Goal: Task Accomplishment & Management: Use online tool/utility

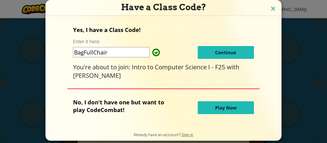
click at [270, 11] on img at bounding box center [273, 9] width 7 height 8
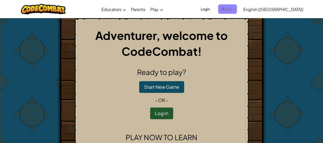
click at [237, 10] on span "Sign Up" at bounding box center [227, 8] width 19 height 9
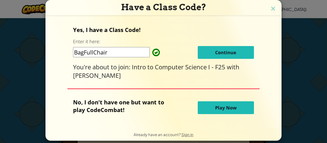
click at [200, 48] on button "Continue" at bounding box center [226, 52] width 56 height 13
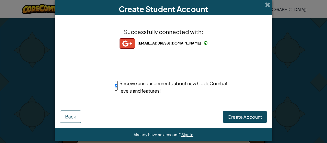
click at [114, 85] on input "Receive announcements about new CodeCombat levels and features!" at bounding box center [115, 85] width 3 height 10
checkbox input "false"
click at [244, 117] on span "Create Account" at bounding box center [245, 117] width 34 height 6
click at [238, 119] on button "Create Account" at bounding box center [245, 117] width 44 height 12
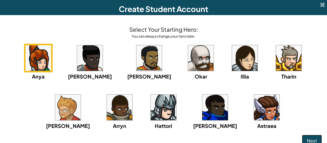
scroll to position [3, 0]
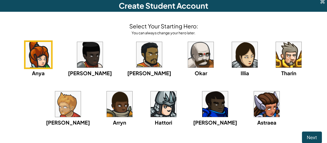
click at [188, 64] on img at bounding box center [201, 55] width 26 height 26
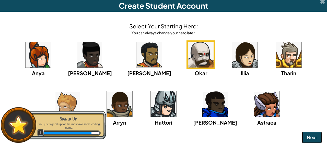
click at [302, 132] on button "Next" at bounding box center [312, 137] width 20 height 12
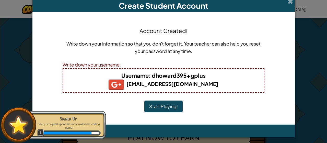
click at [171, 108] on button "Start Playing!" at bounding box center [163, 106] width 38 height 12
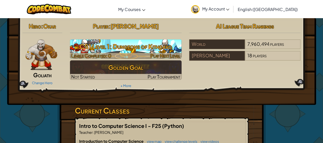
click at [119, 49] on h3 "CS1 Level 1: Dungeons of Kithgard" at bounding box center [126, 46] width 112 height 11
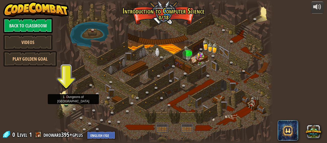
click at [67, 101] on img at bounding box center [66, 97] width 5 height 11
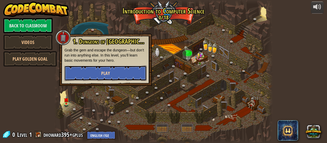
click at [105, 73] on span "Play" at bounding box center [105, 73] width 9 height 6
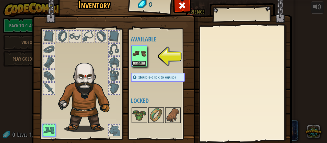
click at [139, 65] on button "Equip" at bounding box center [139, 63] width 14 height 5
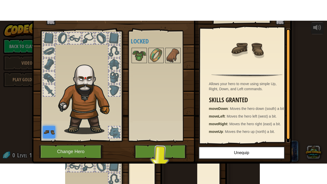
scroll to position [20, 0]
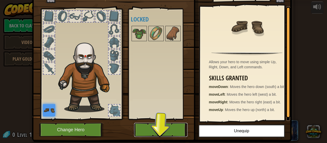
click at [158, 127] on button "Play" at bounding box center [160, 130] width 53 height 14
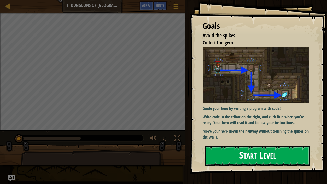
click at [228, 143] on button "Start Level" at bounding box center [257, 156] width 105 height 20
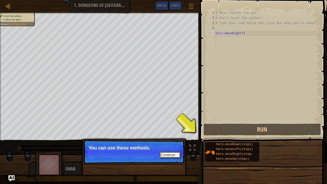
click at [176, 143] on button "Continue" at bounding box center [169, 155] width 21 height 7
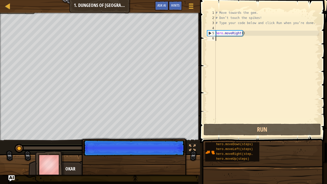
scroll to position [2, 0]
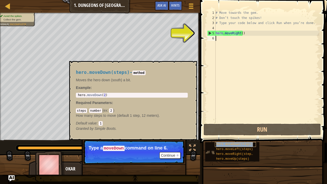
click at [248, 143] on span "hero.moveDown(steps)" at bounding box center [234, 145] width 37 height 4
click at [208, 33] on div "5" at bounding box center [211, 33] width 8 height 5
type textarea "hero.moveRight()"
click at [224, 40] on div "# Move towards the gem. # Don’t touch the spikes! # Type your code below and cl…" at bounding box center [267, 71] width 105 height 123
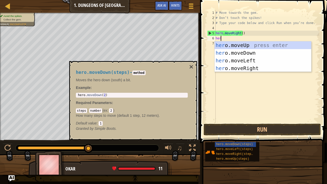
type textarea "hero"
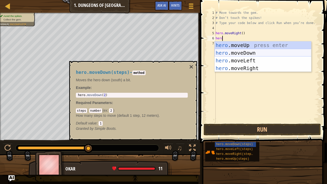
click at [231, 52] on div "hero .moveUp press enter hero .moveDown press enter hero .moveLeft press enter …" at bounding box center [263, 64] width 97 height 46
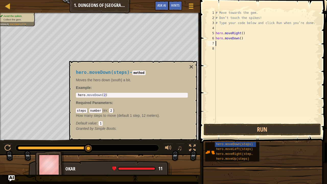
scroll to position [2, 0]
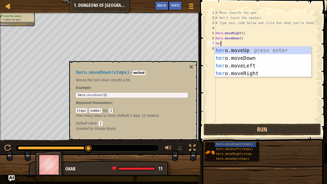
type textarea "hero"
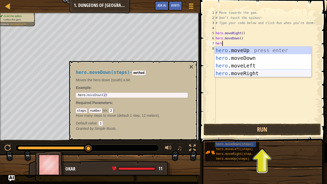
click at [241, 72] on div "hero .moveUp press enter hero .moveDown press enter hero .moveLeft press enter …" at bounding box center [263, 70] width 97 height 46
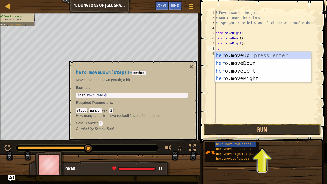
scroll to position [2, 0]
type textarea "h"
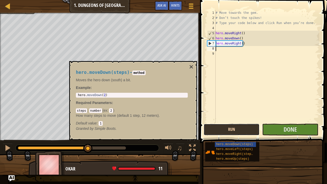
click at [238, 129] on button "Run" at bounding box center [232, 130] width 56 height 12
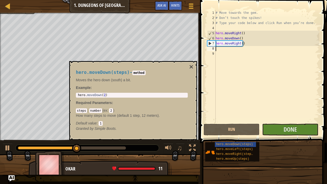
click at [188, 67] on div "hero.moveDown(steps) - method Moves the hero down (south) a bit. Example : 1 he…" at bounding box center [131, 100] width 119 height 71
click at [191, 67] on button "×" at bounding box center [191, 66] width 4 height 7
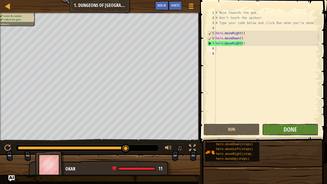
click at [277, 131] on button "Done" at bounding box center [290, 130] width 56 height 12
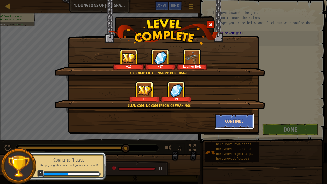
click at [241, 122] on button "Continue" at bounding box center [235, 120] width 40 height 15
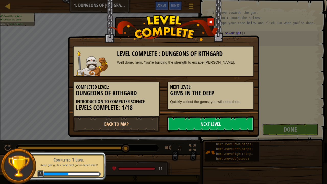
click at [235, 126] on link "Next Level" at bounding box center [210, 123] width 87 height 15
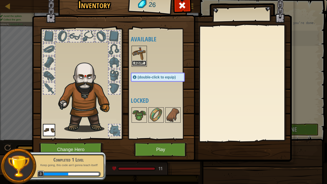
click at [134, 63] on button "Equip" at bounding box center [139, 63] width 14 height 5
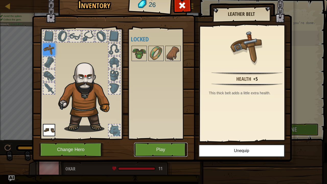
click at [164, 143] on button "Play" at bounding box center [160, 150] width 53 height 14
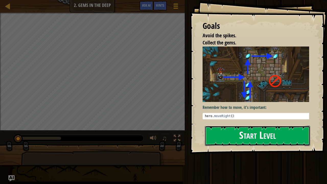
click at [242, 133] on button "Start Level" at bounding box center [257, 136] width 105 height 20
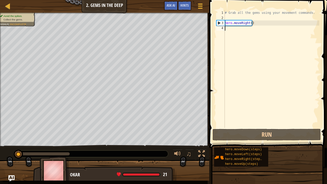
scroll to position [2, 0]
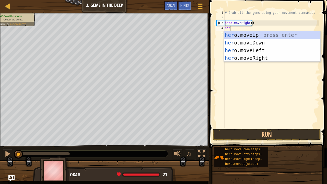
type textarea "hero"
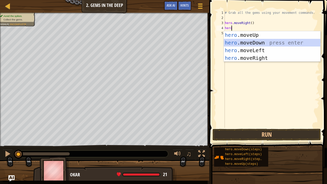
click at [241, 42] on div "hero .moveUp press enter hero .moveDown press enter hero .moveLeft press enter …" at bounding box center [272, 54] width 97 height 46
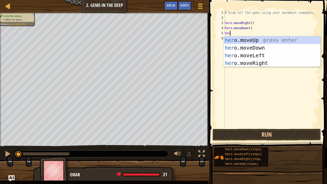
type textarea "hero"
click at [247, 40] on div "hero .moveUp press enter hero .moveDown press enter hero .moveLeft press enter …" at bounding box center [272, 59] width 97 height 46
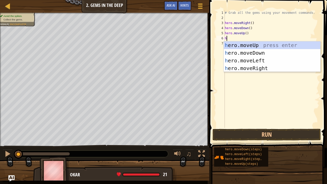
type textarea "hero"
click at [247, 44] on div "hero .moveUp press enter hero .moveDown press enter hero .moveLeft press enter …" at bounding box center [272, 64] width 97 height 46
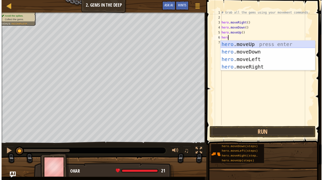
scroll to position [2, 0]
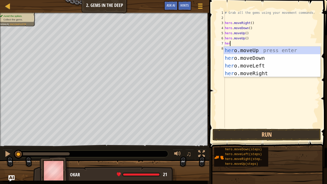
type textarea "hero"
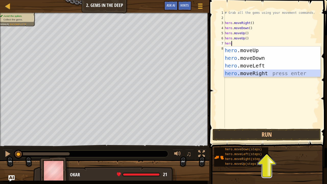
click at [255, 73] on div "hero .moveUp press enter hero .moveDown press enter hero .moveLeft press enter …" at bounding box center [272, 70] width 97 height 46
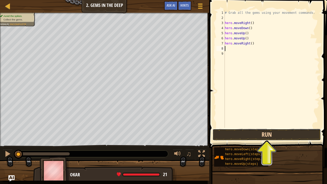
click at [257, 136] on button "Run" at bounding box center [267, 135] width 108 height 12
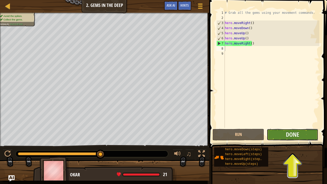
click at [281, 137] on button "Done" at bounding box center [293, 135] width 52 height 12
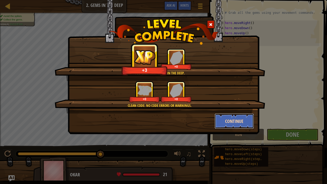
click at [239, 123] on button "Continue" at bounding box center [235, 120] width 40 height 15
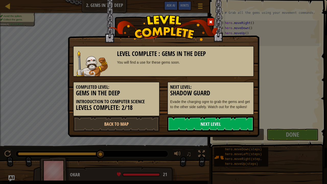
click at [210, 124] on link "Next Level" at bounding box center [210, 123] width 87 height 15
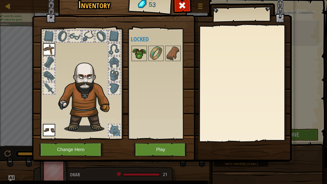
click at [143, 47] on img at bounding box center [139, 53] width 14 height 14
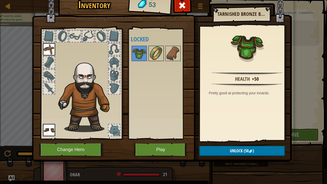
click at [157, 50] on img at bounding box center [156, 53] width 14 height 14
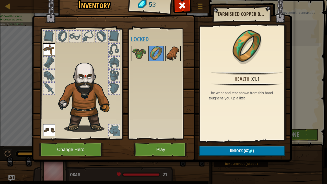
click at [171, 51] on img at bounding box center [173, 53] width 14 height 14
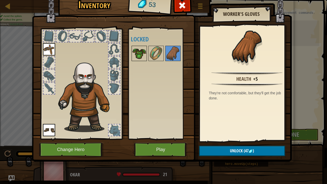
click at [141, 54] on img at bounding box center [139, 53] width 14 height 14
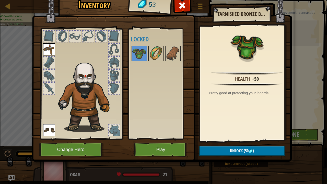
click at [150, 54] on img at bounding box center [156, 53] width 14 height 14
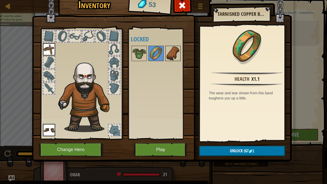
click at [175, 57] on img at bounding box center [173, 53] width 14 height 14
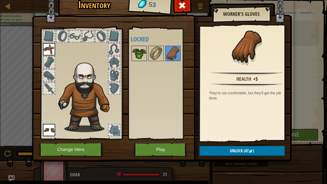
click at [138, 56] on img at bounding box center [139, 53] width 14 height 14
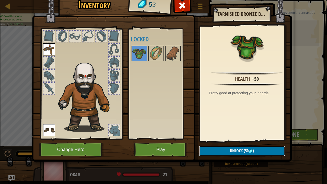
click at [232, 143] on span "Unlock" at bounding box center [236, 151] width 13 height 6
click at [225, 143] on button "Confirm" at bounding box center [242, 151] width 86 height 10
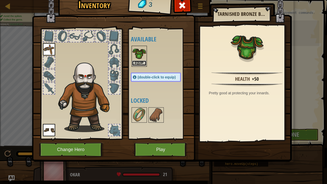
click at [140, 61] on button "Equip" at bounding box center [139, 63] width 14 height 5
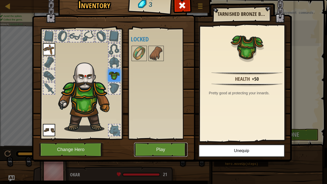
click at [169, 143] on button "Play" at bounding box center [160, 150] width 53 height 14
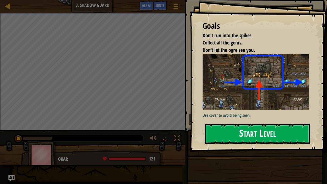
click at [237, 135] on button "Start Level" at bounding box center [257, 134] width 105 height 20
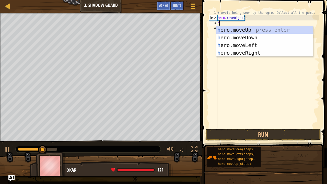
scroll to position [2, 0]
type textarea "her"
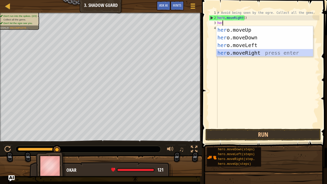
click at [227, 53] on div "her o.moveUp press enter her o.moveDown press enter her o.moveLeft press enter …" at bounding box center [264, 49] width 97 height 46
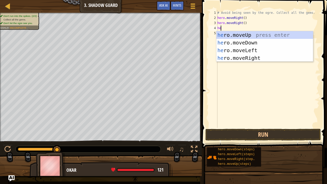
type textarea "hero"
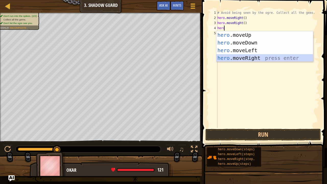
click at [235, 57] on div "hero .moveUp press enter hero .moveDown press enter hero .moveLeft press enter …" at bounding box center [264, 54] width 97 height 46
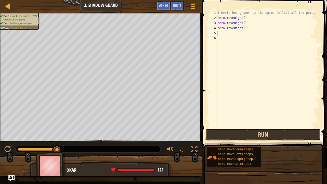
click at [233, 135] on button "Run" at bounding box center [262, 135] width 115 height 12
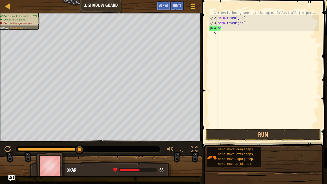
type textarea "h"
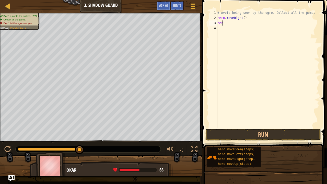
type textarea "h"
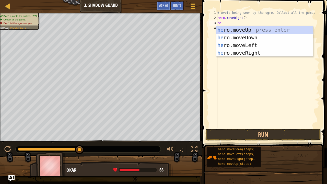
type textarea "hero"
click at [241, 26] on div "hero .moveUp press enter hero .moveDown press enter hero .moveLeft press enter …" at bounding box center [264, 49] width 97 height 46
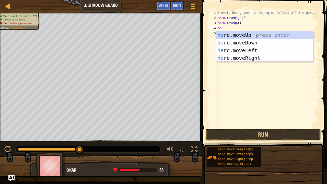
type textarea "hero"
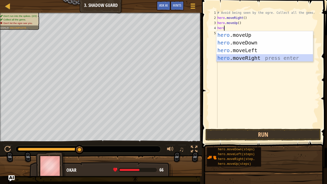
click at [241, 54] on div "hero .moveUp press enter hero .moveDown press enter hero .moveLeft press enter …" at bounding box center [264, 54] width 97 height 46
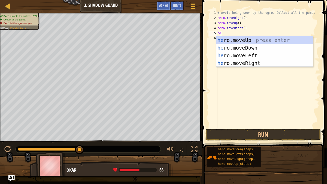
type textarea "hero"
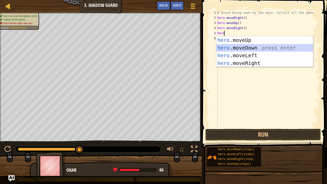
click at [249, 46] on div "hero .moveUp press enter hero .moveDown press enter hero .moveLeft press enter …" at bounding box center [264, 59] width 97 height 46
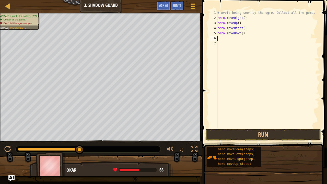
scroll to position [2, 0]
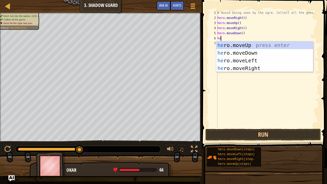
type textarea "hero"
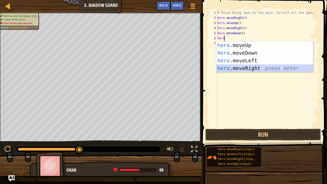
click at [249, 64] on div "hero .moveUp press enter hero .moveDown press enter hero .moveLeft press enter …" at bounding box center [264, 64] width 97 height 46
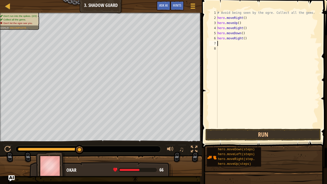
scroll to position [2, 0]
click at [255, 134] on button "Run" at bounding box center [262, 135] width 115 height 12
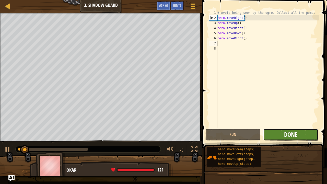
click at [284, 136] on button "Done" at bounding box center [290, 135] width 55 height 12
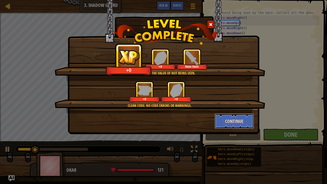
click at [247, 124] on button "Continue" at bounding box center [235, 120] width 40 height 15
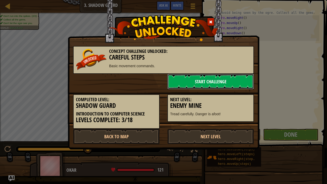
click at [212, 82] on link "Start Challenge" at bounding box center [210, 81] width 87 height 15
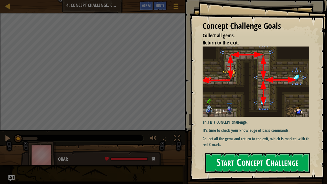
click at [257, 143] on button "Start Concept Challenge" at bounding box center [257, 163] width 105 height 20
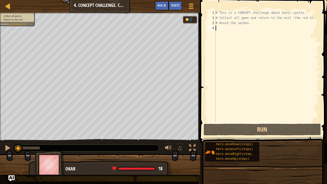
scroll to position [2, 0]
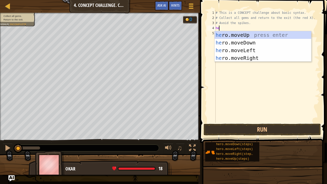
type textarea "hero"
click at [222, 35] on div "hero .moveUp press enter hero .moveDown press enter hero .moveLeft press enter …" at bounding box center [263, 54] width 97 height 46
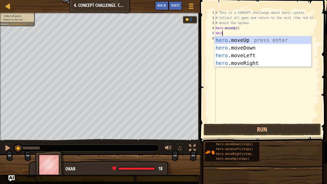
type textarea "hero"
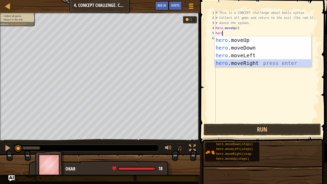
click at [230, 60] on div "hero .moveUp press enter hero .moveDown press enter hero .moveLeft press enter …" at bounding box center [263, 59] width 97 height 46
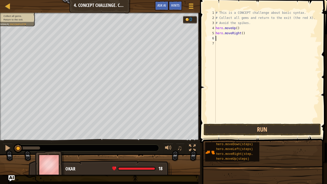
scroll to position [2, 0]
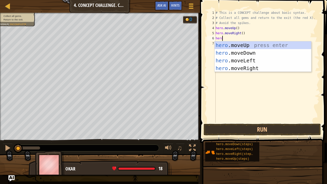
type textarea "hero"
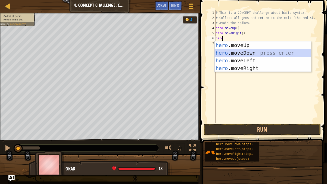
click at [237, 54] on div "hero .moveUp press enter hero .moveDown press enter hero .moveLeft press enter …" at bounding box center [263, 64] width 97 height 46
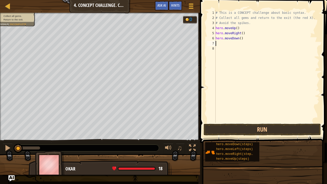
scroll to position [2, 0]
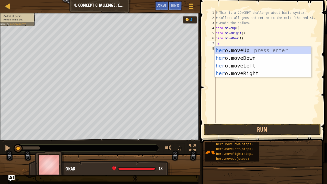
type textarea "hero"
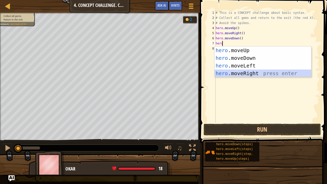
click at [243, 72] on div "hero .moveUp press enter hero .moveDown press enter hero .moveLeft press enter …" at bounding box center [263, 70] width 97 height 46
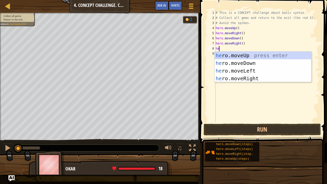
type textarea "hero"
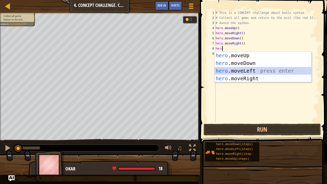
click at [242, 72] on div "hero .moveUp press enter hero .moveDown press enter hero .moveLeft press enter …" at bounding box center [263, 75] width 97 height 46
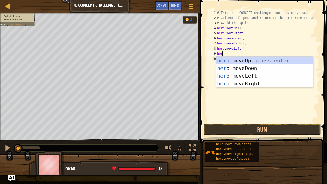
type textarea "hero"
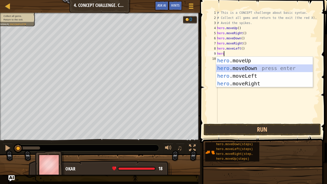
click at [248, 70] on div "hero .moveUp press enter hero .moveDown press enter hero .moveLeft press enter …" at bounding box center [264, 80] width 97 height 46
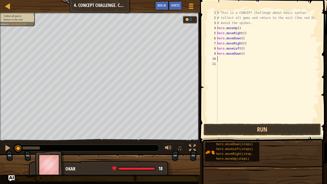
scroll to position [2, 0]
click at [269, 126] on button "Run" at bounding box center [262, 130] width 117 height 12
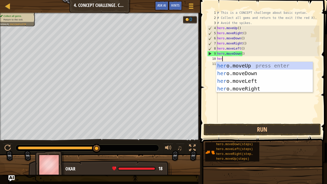
type textarea "hero"
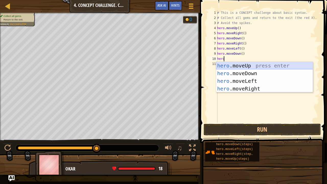
click at [235, 67] on div "hero .moveUp press enter hero .moveDown press enter hero .moveLeft press enter …" at bounding box center [264, 85] width 97 height 46
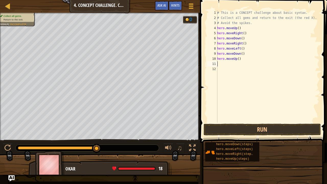
scroll to position [2, 0]
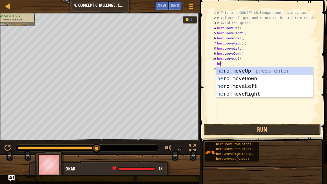
type textarea "hero"
click at [237, 69] on div "hero .moveUp press enter hero .moveDown press enter hero .moveLeft press enter …" at bounding box center [264, 90] width 97 height 46
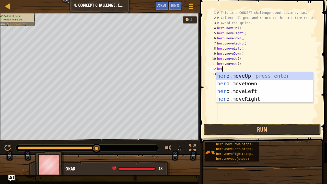
type textarea "hero"
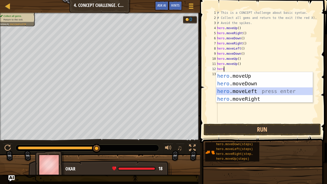
click at [239, 88] on div "hero .moveUp press enter hero .moveDown press enter hero .moveLeft press enter …" at bounding box center [264, 95] width 97 height 46
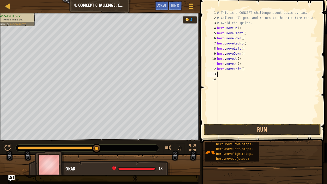
scroll to position [2, 0]
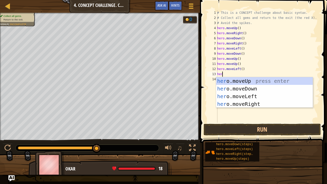
type textarea "hero"
click at [242, 88] on div "hero .moveUp press enter hero .moveDown press enter hero .moveLeft press enter …" at bounding box center [264, 100] width 97 height 46
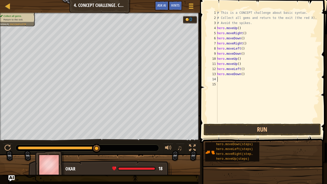
scroll to position [2, 0]
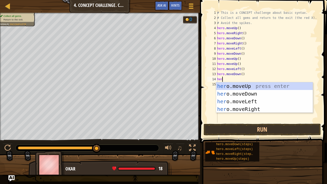
type textarea "hero"
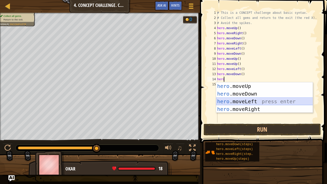
drag, startPoint x: 243, startPoint y: 103, endPoint x: 253, endPoint y: 99, distance: 10.7
click at [253, 99] on div "hero .moveUp press enter hero .moveDown press enter hero .moveLeft press enter …" at bounding box center [264, 105] width 97 height 46
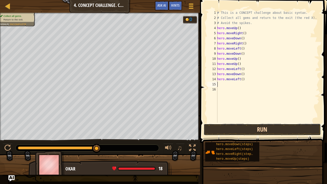
click at [264, 127] on button "Run" at bounding box center [262, 130] width 117 height 12
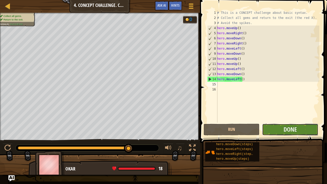
click at [275, 127] on button "Done" at bounding box center [290, 130] width 56 height 12
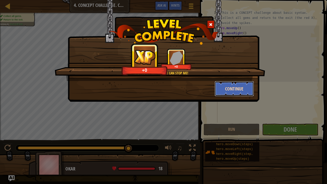
click at [245, 91] on button "Continue" at bounding box center [235, 88] width 40 height 15
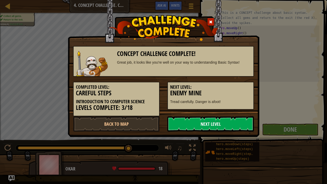
click at [224, 125] on link "Next Level" at bounding box center [210, 123] width 87 height 15
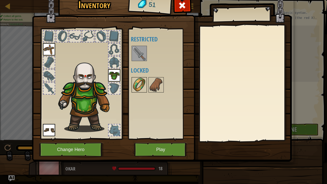
click at [141, 83] on img at bounding box center [139, 85] width 14 height 14
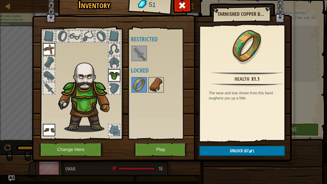
click at [154, 86] on img at bounding box center [156, 85] width 14 height 14
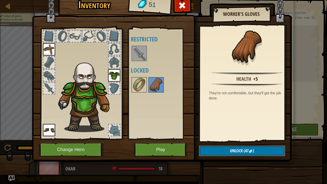
click at [224, 143] on button "Unlock (47 )" at bounding box center [242, 151] width 86 height 10
click at [224, 143] on button "Confirm" at bounding box center [242, 151] width 86 height 10
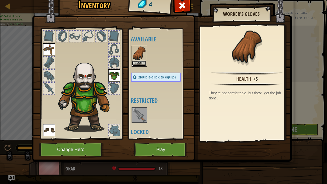
click at [138, 62] on button "Equip" at bounding box center [139, 63] width 14 height 5
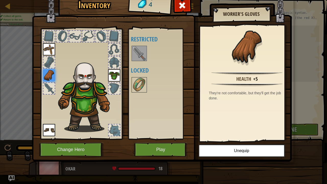
click at [143, 53] on img at bounding box center [139, 53] width 14 height 14
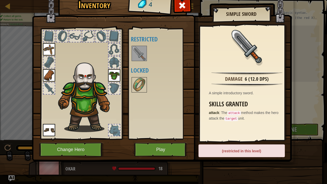
click at [165, 104] on div "Available Equip Equip Equip Equip (double-click to equip) Restricted Locked" at bounding box center [161, 84] width 60 height 107
click at [168, 143] on button "Play" at bounding box center [160, 150] width 53 height 14
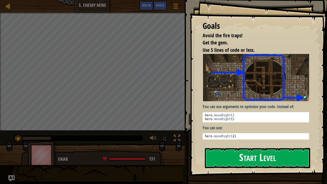
click at [230, 143] on button "Start Level" at bounding box center [257, 158] width 105 height 20
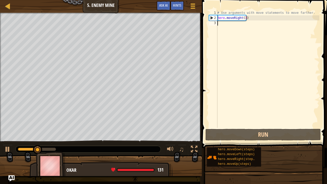
scroll to position [2, 0]
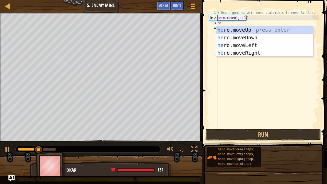
type textarea "hero"
click at [224, 29] on div "hero .moveUp press enter hero .moveDown press enter hero .moveLeft press enter …" at bounding box center [264, 49] width 97 height 46
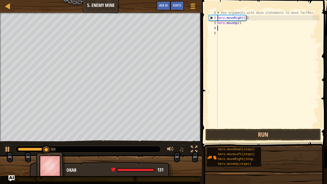
scroll to position [2, 0]
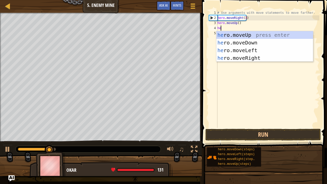
type textarea "hero"
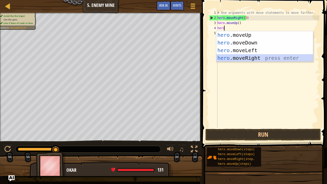
click at [232, 56] on div "hero .moveUp press enter hero .moveDown press enter hero .moveLeft press enter …" at bounding box center [264, 54] width 97 height 46
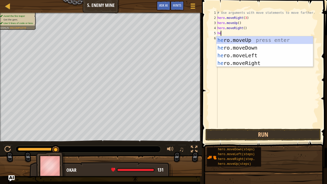
type textarea "hero"
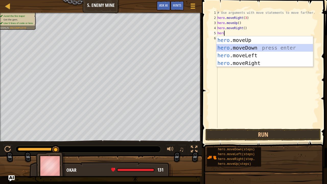
click at [242, 45] on div "hero .moveUp press enter hero .moveDown press enter hero .moveLeft press enter …" at bounding box center [264, 59] width 97 height 46
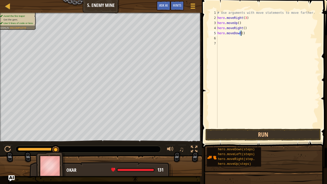
click at [241, 32] on div "# Use arguments with move statements to move farther. hero . moveRight ( 3 ) he…" at bounding box center [267, 74] width 103 height 128
click at [241, 32] on div "# Use arguments with move statements to move farther. hero . moveRight ( 3 ) he…" at bounding box center [267, 69] width 103 height 118
type textarea "hero.moveDown(3)"
click at [235, 41] on div "# Use arguments with move statements to move farther. hero . moveRight ( 3 ) he…" at bounding box center [267, 74] width 103 height 128
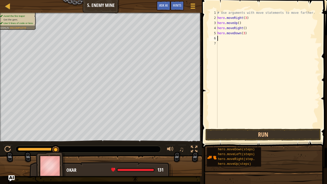
scroll to position [2, 0]
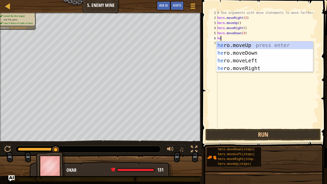
type textarea "hero"
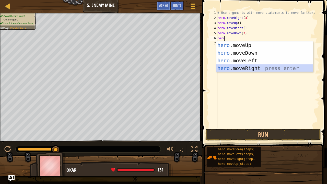
click at [243, 66] on div "hero .moveUp press enter hero .moveDown press enter hero .moveLeft press enter …" at bounding box center [264, 64] width 97 height 46
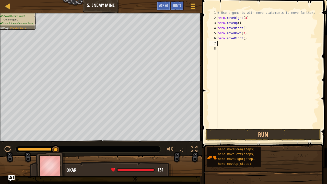
scroll to position [2, 0]
drag, startPoint x: 243, startPoint y: 39, endPoint x: 265, endPoint y: 103, distance: 67.1
click at [265, 103] on div "# Use arguments with move statements to move farther. hero . moveRight ( 3 ) he…" at bounding box center [267, 74] width 103 height 128
click at [267, 133] on button "Run" at bounding box center [262, 135] width 115 height 12
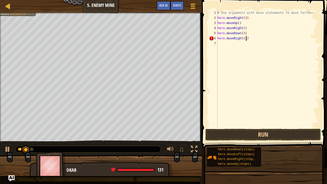
scroll to position [2, 2]
type textarea "hero.moveRight(2)"
click at [250, 135] on button "Run" at bounding box center [262, 135] width 115 height 12
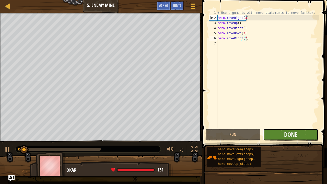
click at [284, 134] on button "Done" at bounding box center [290, 135] width 55 height 12
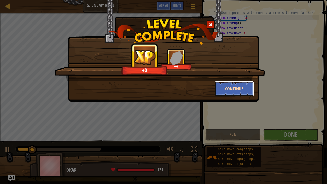
click at [231, 85] on button "Continue" at bounding box center [235, 88] width 40 height 15
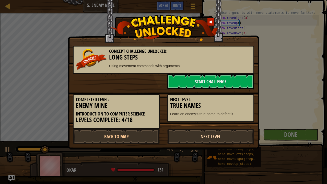
click at [220, 135] on link "Next Level" at bounding box center [210, 136] width 87 height 15
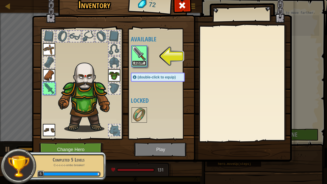
click at [137, 61] on button "Equip" at bounding box center [139, 63] width 14 height 5
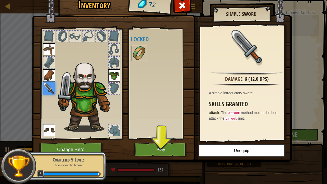
click at [138, 61] on div at bounding box center [139, 53] width 15 height 15
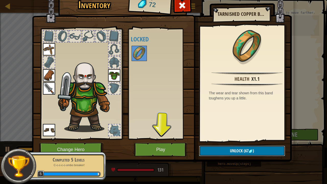
click at [233, 143] on span "Unlock" at bounding box center [236, 151] width 13 height 6
click at [218, 143] on button "Confirm" at bounding box center [242, 151] width 86 height 10
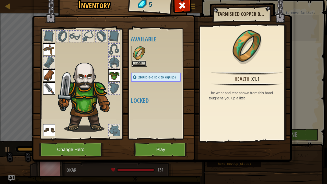
click at [137, 61] on button "Equip" at bounding box center [139, 63] width 14 height 5
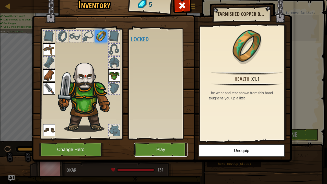
click at [167, 143] on button "Play" at bounding box center [160, 150] width 53 height 14
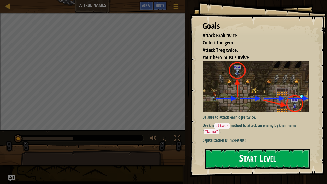
click at [243, 143] on button "Start Level" at bounding box center [257, 159] width 105 height 20
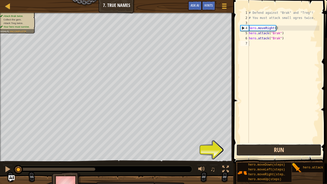
click at [255, 143] on button "Run" at bounding box center [278, 150] width 85 height 12
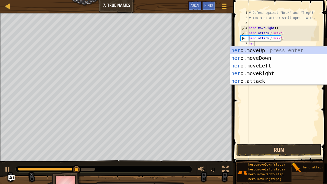
scroll to position [2, 0]
type textarea "hero"
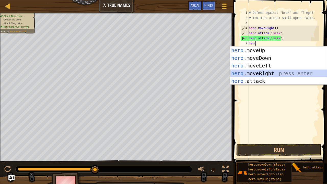
click at [265, 71] on div "hero .moveUp press enter hero .moveDown press enter hero .moveLeft press enter …" at bounding box center [278, 74] width 97 height 54
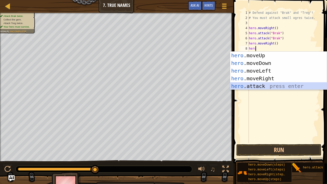
click at [244, 87] on div "hero .moveUp press enter hero .moveDown press enter hero .moveLeft press enter …" at bounding box center [278, 79] width 97 height 54
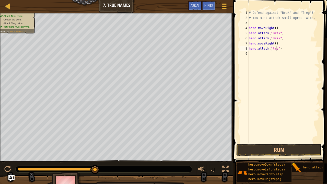
scroll to position [2, 2]
click at [278, 143] on button "Run" at bounding box center [278, 150] width 85 height 12
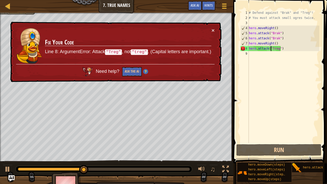
click at [271, 49] on div "# Defend against "Brak" and "Treg"! # You must attack small ogres twice. hero .…" at bounding box center [284, 81] width 72 height 143
click at [273, 49] on div "# Defend against "Brak" and "Treg"! # You must attack small ogres twice. hero .…" at bounding box center [284, 81] width 72 height 143
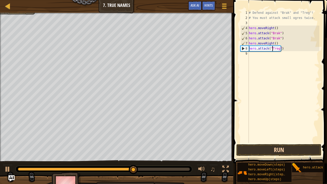
type textarea "hero.attack("Treg")"
click at [262, 143] on button "Run" at bounding box center [278, 150] width 85 height 12
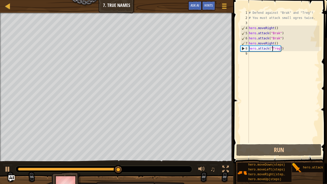
click at [276, 54] on div "# Defend against "Brak" and "Treg"! # You must attack small ogres twice. hero .…" at bounding box center [284, 81] width 72 height 143
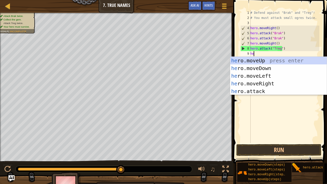
scroll to position [2, 0]
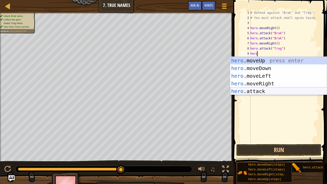
click at [252, 88] on div "hero .moveUp press enter hero .moveDown press enter hero .moveLeft press enter …" at bounding box center [278, 84] width 97 height 54
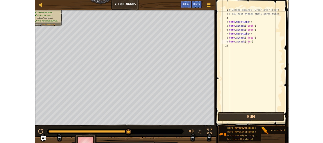
scroll to position [2, 2]
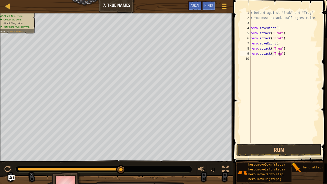
type textarea "hero.attack("Treg")"
click at [268, 143] on span at bounding box center [281, 74] width 98 height 178
click at [268, 143] on button "Run" at bounding box center [278, 150] width 85 height 12
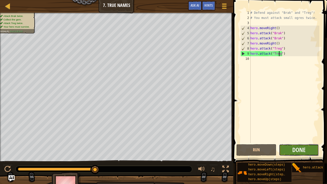
click at [291, 143] on button "Done" at bounding box center [299, 150] width 40 height 12
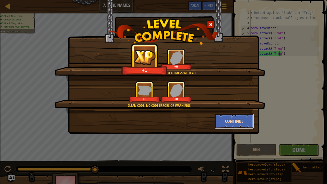
click at [243, 119] on button "Continue" at bounding box center [235, 120] width 40 height 15
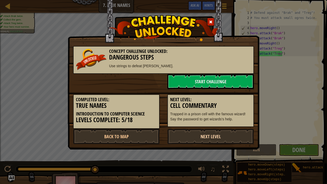
click at [204, 133] on link "Next Level" at bounding box center [210, 136] width 87 height 15
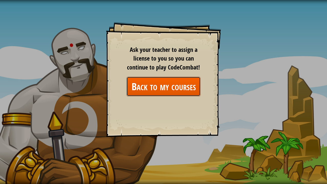
click at [194, 92] on link "Back to my courses" at bounding box center [163, 87] width 74 height 20
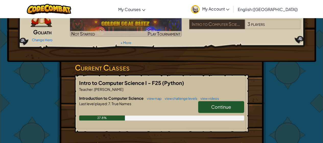
scroll to position [43, 0]
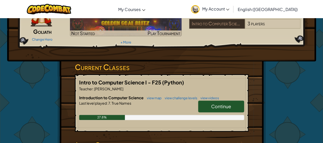
click at [206, 103] on link "Continue" at bounding box center [221, 106] width 46 height 12
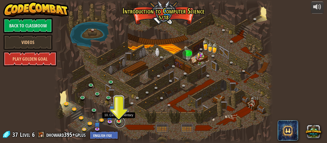
click at [121, 122] on link at bounding box center [120, 122] width 10 height 10
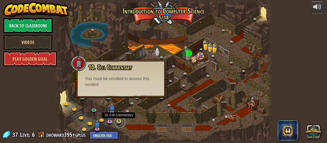
click at [121, 122] on link at bounding box center [120, 122] width 10 height 10
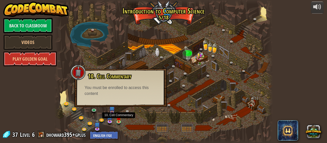
click at [86, 111] on div at bounding box center [163, 71] width 218 height 143
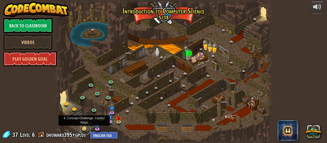
click at [83, 129] on link at bounding box center [85, 129] width 10 height 10
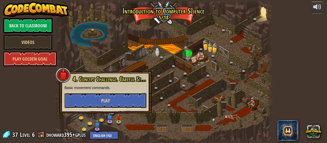
click at [109, 102] on span "Play" at bounding box center [105, 100] width 9 height 6
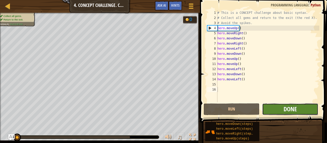
click at [292, 109] on span "Done" at bounding box center [290, 109] width 13 height 8
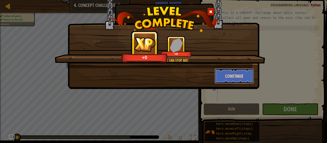
click at [236, 80] on button "Continue" at bounding box center [235, 75] width 40 height 15
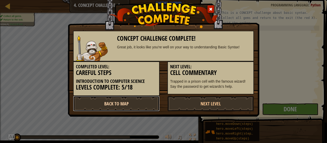
click at [147, 102] on link "Back to Map" at bounding box center [116, 103] width 87 height 15
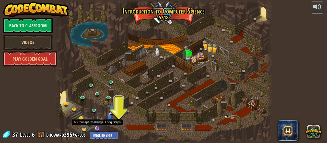
click at [100, 127] on img at bounding box center [98, 121] width 6 height 13
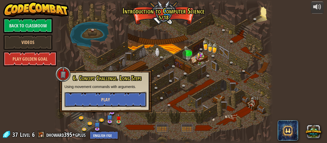
click at [115, 101] on button "Play" at bounding box center [105, 99] width 82 height 15
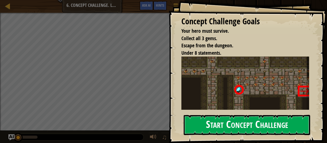
click at [216, 116] on button "Start Concept Challenge" at bounding box center [247, 125] width 126 height 20
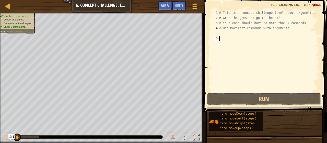
scroll to position [2, 0]
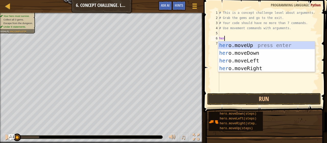
type textarea "hero"
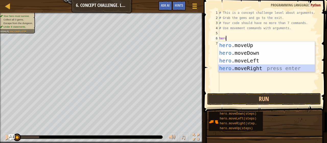
click at [245, 65] on div "hero .moveUp press enter hero .moveDown press enter hero .moveLeft press enter …" at bounding box center [266, 64] width 97 height 46
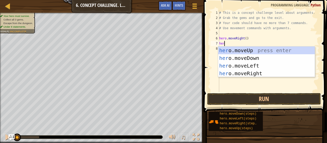
type textarea "hero"
click at [242, 51] on div "hero .moveUp press enter hero .moveDown press enter hero .moveLeft press enter …" at bounding box center [266, 70] width 97 height 46
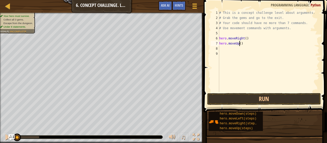
click at [239, 44] on div "# This is a concept challenge level about arguments. # Grab the gems and go to …" at bounding box center [268, 56] width 101 height 92
type textarea "hero.moveUp(3)"
click at [221, 48] on div "# This is a concept challenge level about arguments. # Grab the gems and go to …" at bounding box center [268, 56] width 101 height 92
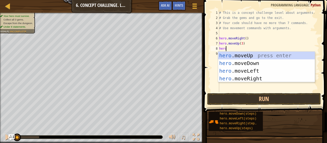
type textarea "hero"
click at [252, 78] on div "hero .moveUp press enter hero .moveDown press enter hero .moveLeft press enter …" at bounding box center [266, 75] width 97 height 46
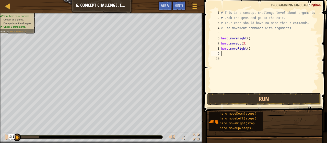
scroll to position [2, 0]
click at [246, 48] on div "# This is a concept challenge level about arguments. # Grab the gems and go to …" at bounding box center [270, 56] width 100 height 92
type textarea "hero.moveRight(2)"
click at [229, 56] on div "# This is a concept challenge level about arguments. # Grab the gems and go to …" at bounding box center [270, 56] width 100 height 92
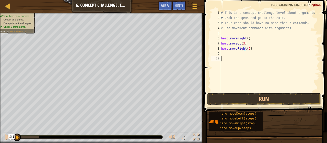
scroll to position [2, 0]
click at [232, 53] on div "# This is a concept challenge level about arguments. # Grab the gems and go to …" at bounding box center [270, 56] width 100 height 92
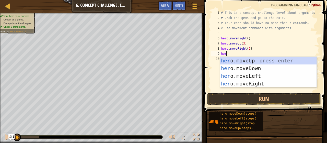
type textarea "hero"
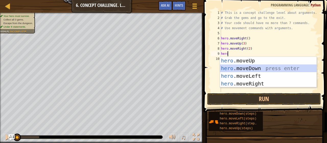
click at [239, 68] on div "hero .moveUp press enter hero .moveDown press enter hero .moveLeft press enter …" at bounding box center [268, 80] width 97 height 46
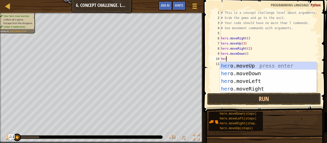
type textarea "hero"
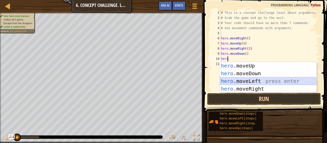
drag, startPoint x: 238, startPoint y: 82, endPoint x: 228, endPoint y: 82, distance: 10.2
click at [228, 82] on div "hero .moveUp press enter hero .moveDown press enter hero .moveLeft press enter …" at bounding box center [268, 85] width 97 height 46
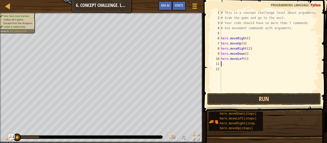
scroll to position [2, 0]
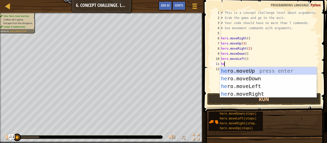
type textarea "hero"
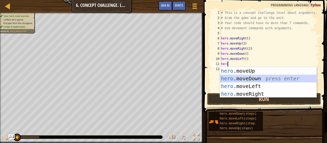
click at [241, 78] on div "hero .moveUp press enter hero .moveDown press enter hero .moveLeft press enter …" at bounding box center [268, 90] width 97 height 46
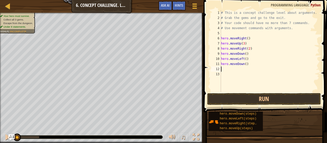
click at [245, 64] on div "# This is a concept challenge level about arguments. # Grab the gems and go to …" at bounding box center [270, 56] width 100 height 92
type textarea "hero.moveDown(2)"
click at [237, 71] on div "# This is a concept challenge level about arguments. # Grab the gems and go to …" at bounding box center [270, 56] width 100 height 92
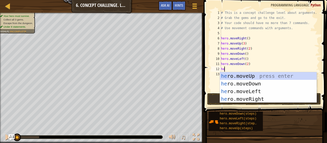
type textarea "hero"
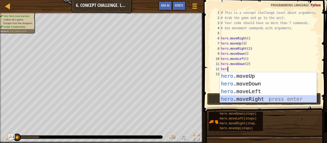
click at [251, 97] on div "hero .moveUp press enter hero .moveDown press enter hero .moveLeft press enter …" at bounding box center [268, 95] width 97 height 46
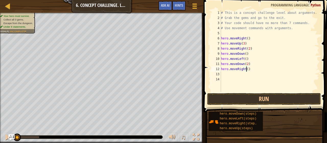
click at [246, 69] on div "# This is a concept challenge level about arguments. # Grab the gems and go to …" at bounding box center [270, 56] width 100 height 92
type textarea "hero.moveRight(2)"
click at [238, 74] on div "# This is a concept challenge level about arguments. # Grab the gems and go to …" at bounding box center [270, 56] width 100 height 92
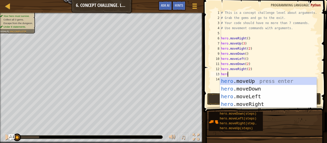
type textarea "hero"
click at [241, 79] on div "hero .moveUp press enter hero .moveDown press enter hero .moveLeft press enter …" at bounding box center [268, 100] width 97 height 46
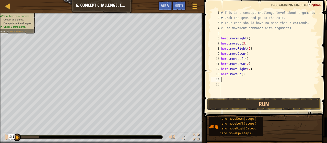
click at [241, 74] on div "# This is a concept challenge level about arguments. # Grab the gems and go to …" at bounding box center [269, 58] width 99 height 97
type textarea "hero.moveUp(2)"
click at [231, 80] on div "# This is a concept challenge level about arguments. # Grab the gems and go to …" at bounding box center [269, 58] width 99 height 97
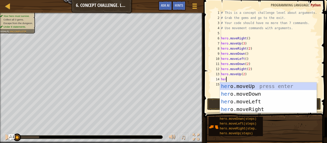
scroll to position [2, 0]
type textarea "hero"
click at [249, 108] on div "hero .moveUp press enter hero .moveDown press enter hero .moveLeft press enter …" at bounding box center [268, 105] width 97 height 46
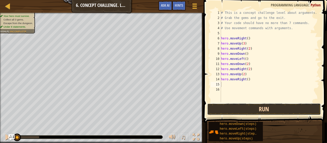
click at [237, 109] on button "Run" at bounding box center [264, 109] width 114 height 12
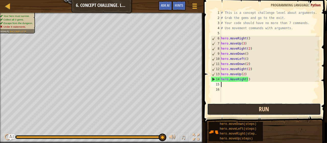
click at [251, 109] on button "Run" at bounding box center [264, 109] width 114 height 12
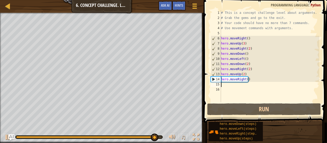
click at [244, 54] on div "# This is a concept challenge level about arguments. # Grab the gems and go to …" at bounding box center [269, 61] width 99 height 102
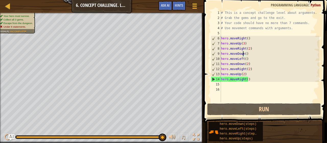
click at [245, 54] on div "# This is a concept challenge level about arguments. # Grab the gems and go to …" at bounding box center [269, 61] width 99 height 102
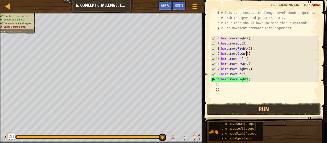
scroll to position [2, 2]
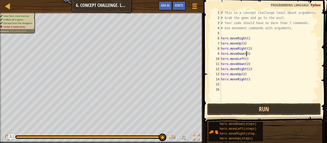
click at [248, 64] on div "# This is a concept challenge level about arguments. # Grab the gems and go to …" at bounding box center [269, 61] width 99 height 102
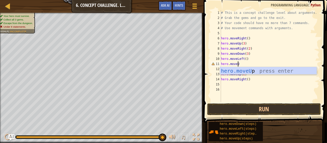
type textarea "hero.moveUp"
click at [248, 72] on div "hero.moveUp press enter" at bounding box center [268, 78] width 97 height 23
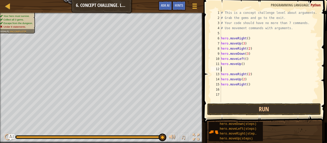
scroll to position [2, 0]
click at [241, 63] on div "# This is a concept challenge level about arguments. # Grab the gems and go to …" at bounding box center [269, 61] width 99 height 102
click at [248, 75] on div "# This is a concept challenge level about arguments. # Grab the gems and go to …" at bounding box center [269, 61] width 99 height 102
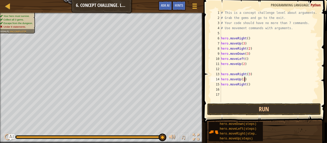
click at [247, 79] on div "# This is a concept challenge level about arguments. # Grab the gems and go to …" at bounding box center [269, 61] width 99 height 102
type textarea "h"
click at [250, 87] on div "# This is a concept challenge level about arguments. # Grab the gems and go to …" at bounding box center [269, 61] width 99 height 102
click at [250, 86] on div "# This is a concept challenge level about arguments. # Grab the gems and go to …" at bounding box center [269, 61] width 99 height 102
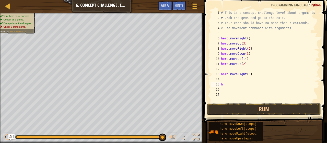
type textarea "h"
click at [223, 69] on div "# This is a concept challenge level about arguments. # Grab the gems and go to …" at bounding box center [269, 61] width 99 height 102
type textarea "hero.moveUp(2)"
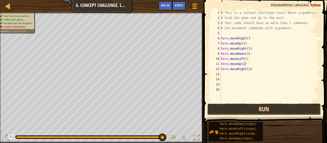
click at [241, 111] on button "Run" at bounding box center [264, 109] width 114 height 12
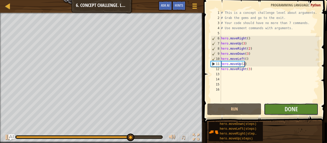
click at [281, 113] on button "Done" at bounding box center [291, 109] width 54 height 12
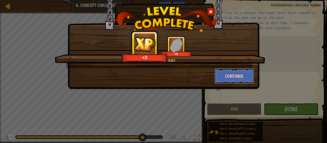
click at [227, 78] on button "Continue" at bounding box center [235, 75] width 40 height 15
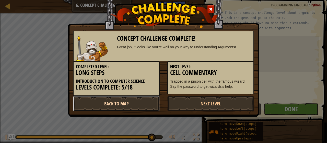
click at [147, 105] on link "Back to Map" at bounding box center [116, 103] width 87 height 15
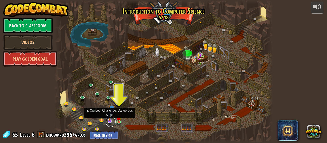
click at [113, 119] on link at bounding box center [111, 122] width 10 height 10
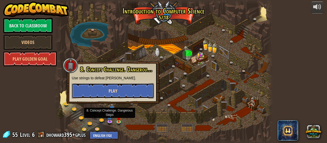
click at [131, 92] on button "Play" at bounding box center [113, 90] width 82 height 15
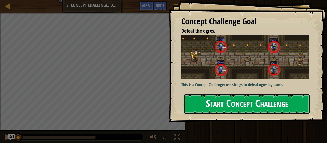
click at [224, 94] on button "Start Concept Challenge" at bounding box center [247, 104] width 126 height 20
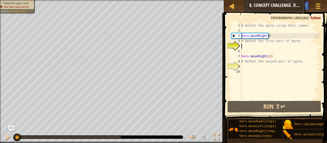
scroll to position [2, 0]
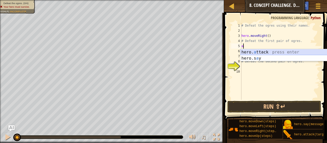
click at [264, 51] on div "hero. a ttack press enter hero.s a y press enter" at bounding box center [288, 61] width 97 height 25
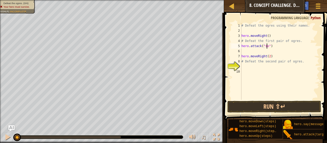
type textarea "hero.attack("sog")"
click at [255, 52] on div "# Defeat the ogres using their names. hero . moveRight ( ) # Defeat the first p…" at bounding box center [279, 66] width 79 height 87
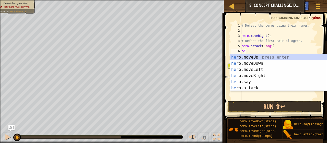
scroll to position [2, 0]
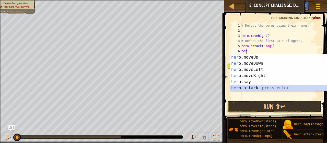
click at [247, 87] on div "her o.moveUp press enter her o.moveDown press enter her o.moveLeft press enter …" at bounding box center [278, 78] width 97 height 49
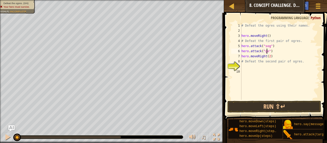
type textarea "hero.attack("gos")"
click at [262, 70] on div "# Defeat the ogres using their names. hero . moveRight ( ) # Defeat the first p…" at bounding box center [279, 66] width 79 height 87
